Goal: Task Accomplishment & Management: Use online tool/utility

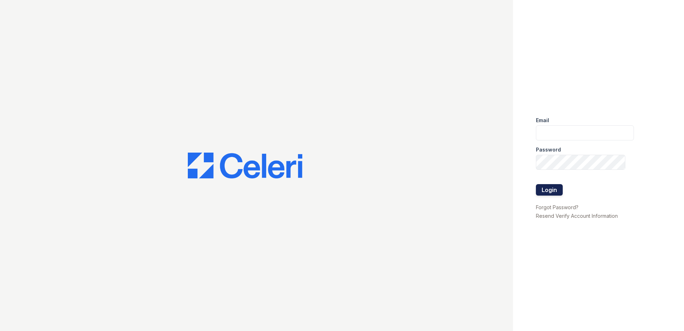
type input "[EMAIL_ADDRESS][DOMAIN_NAME]"
click at [554, 188] on button "Login" at bounding box center [549, 189] width 27 height 11
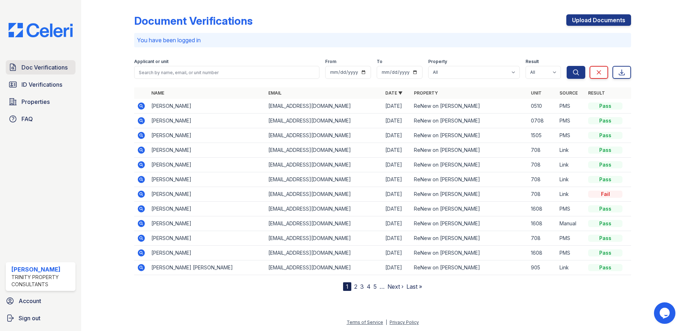
click at [38, 65] on span "Doc Verifications" at bounding box center [44, 67] width 46 height 9
